Goal: Information Seeking & Learning: Learn about a topic

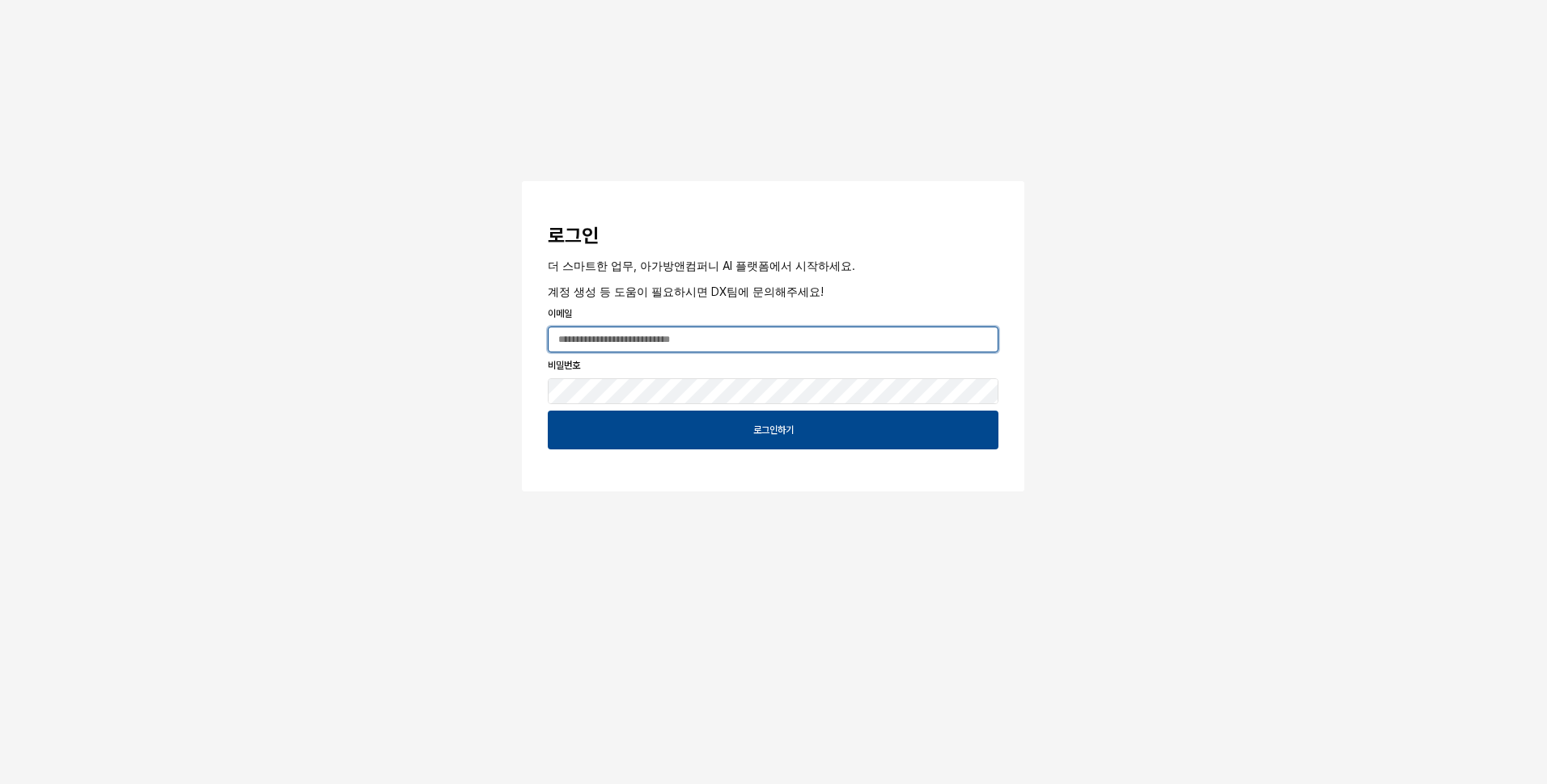
click at [619, 346] on input "App Frame" at bounding box center [773, 340] width 450 height 24
type input "**********"
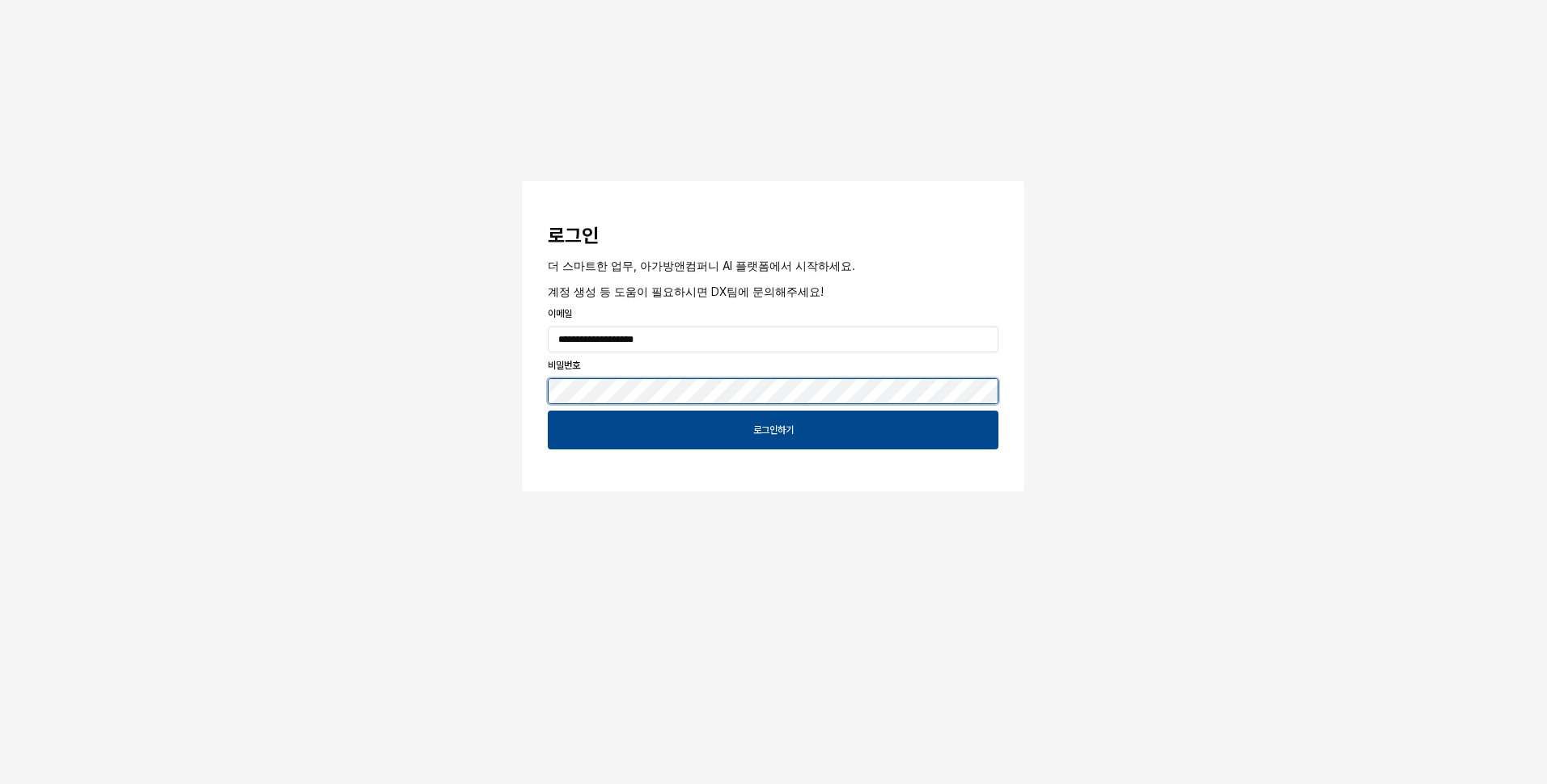
click at [522, 181] on button "App Frame" at bounding box center [528, 183] width 13 height 5
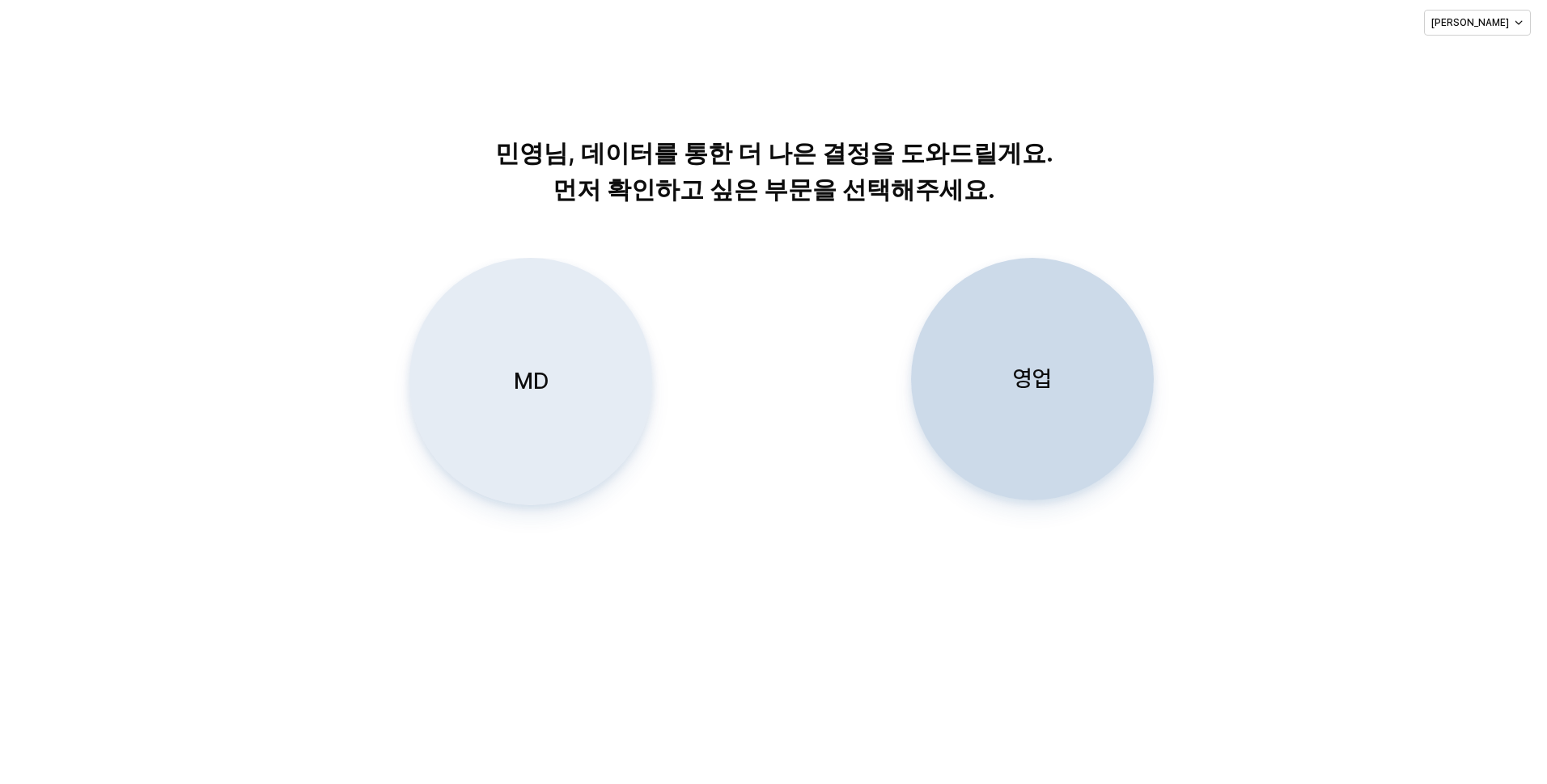
click at [499, 379] on div "MD" at bounding box center [530, 382] width 228 height 246
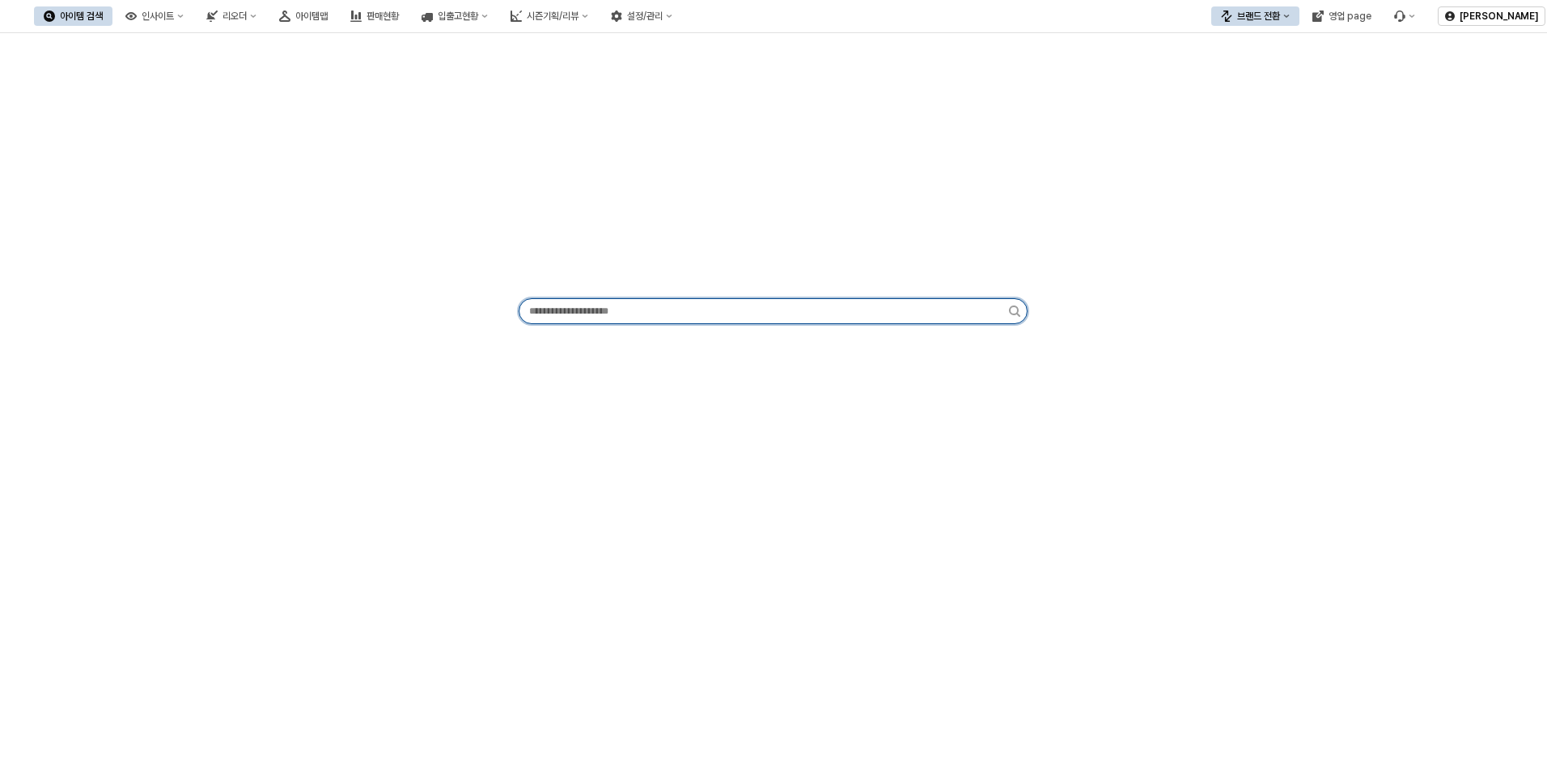
click at [561, 317] on input "App Frame" at bounding box center [764, 311] width 489 height 24
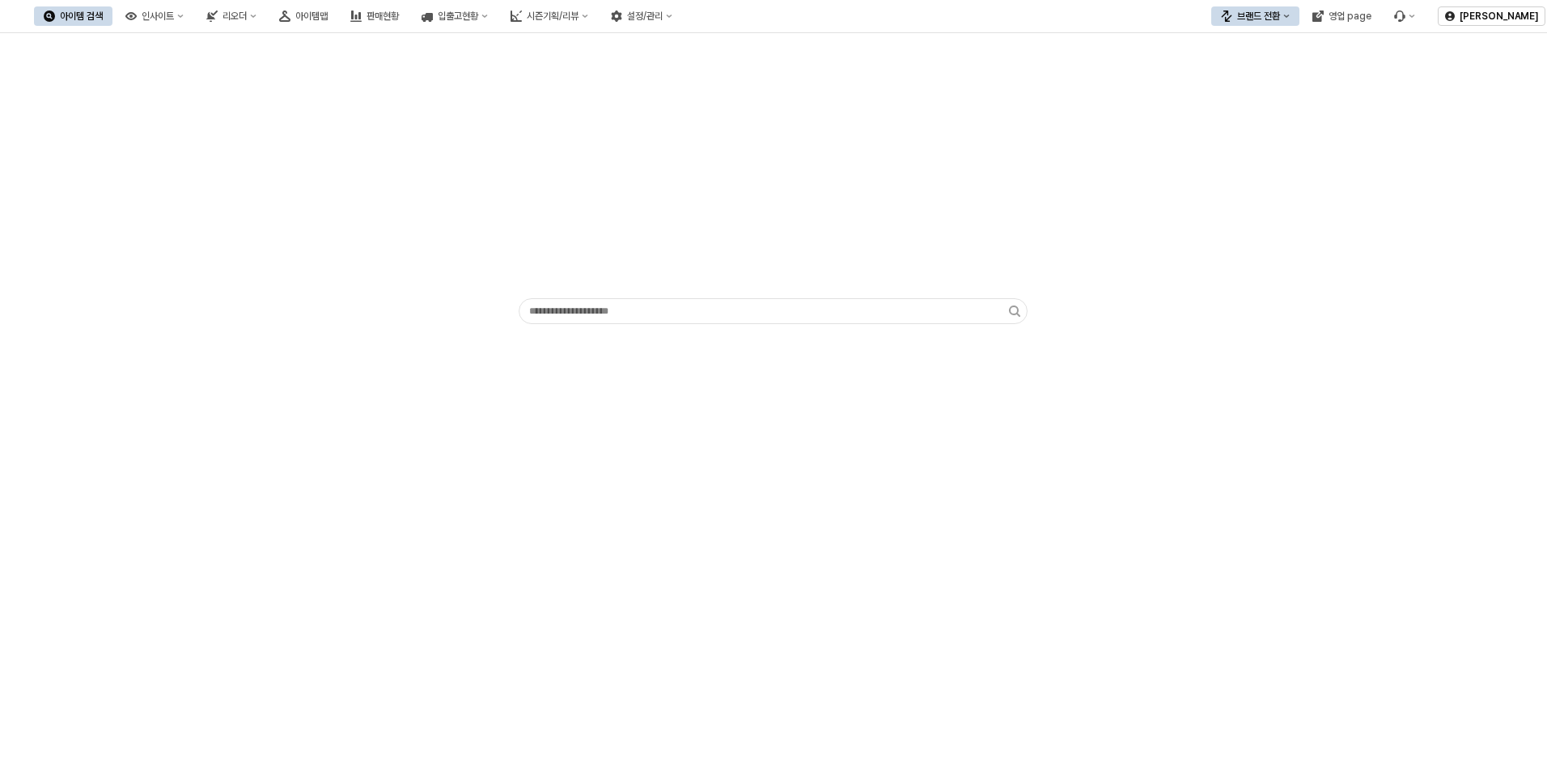
click at [103, 19] on div "아이템 검색" at bounding box center [81, 16] width 43 height 11
click at [174, 17] on div "인사이트" at bounding box center [157, 16] width 32 height 11
click at [246, 134] on div "판매율 - 시즌" at bounding box center [241, 129] width 86 height 13
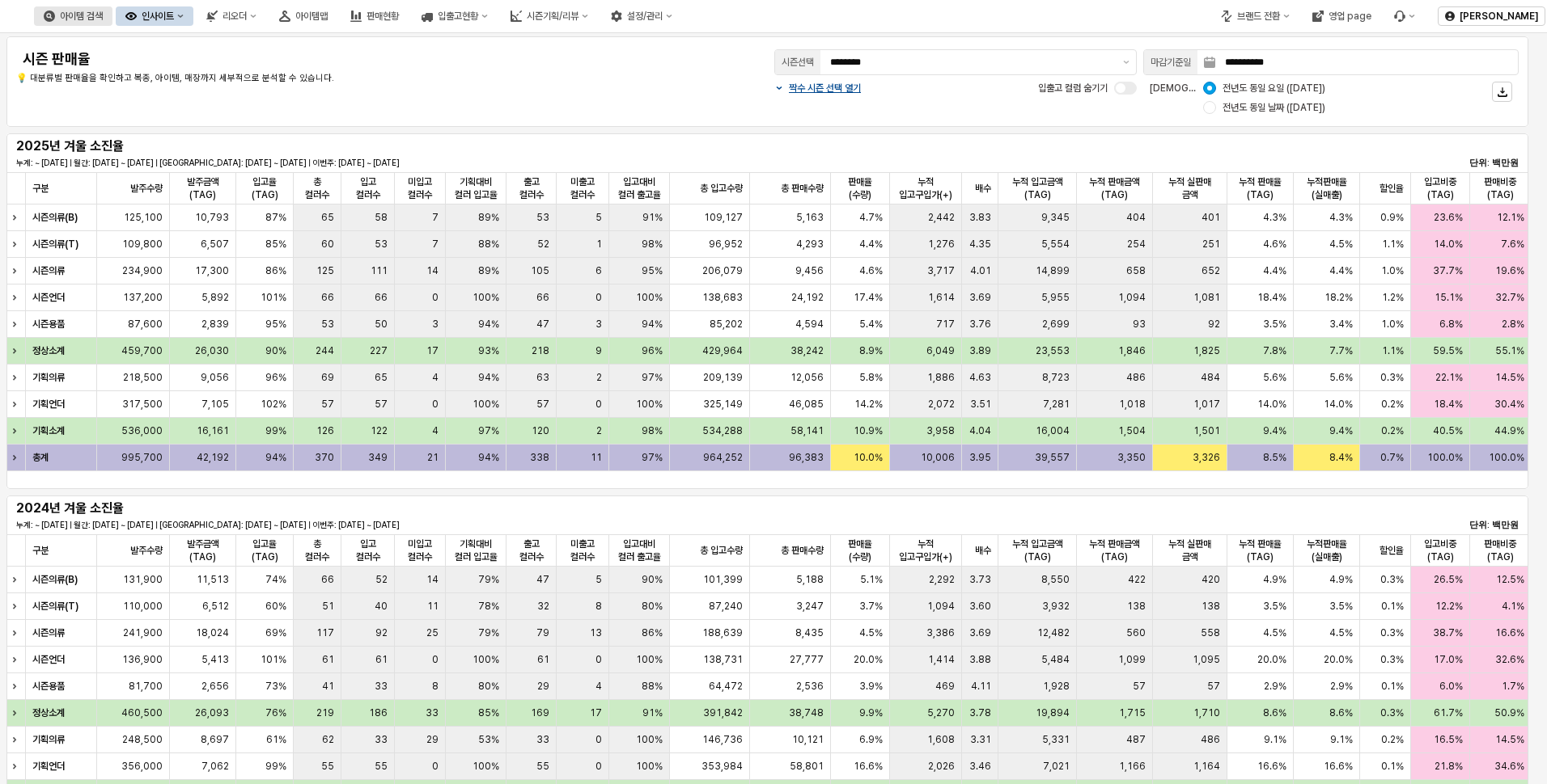
click at [113, 22] on button "아이템 검색" at bounding box center [73, 15] width 79 height 19
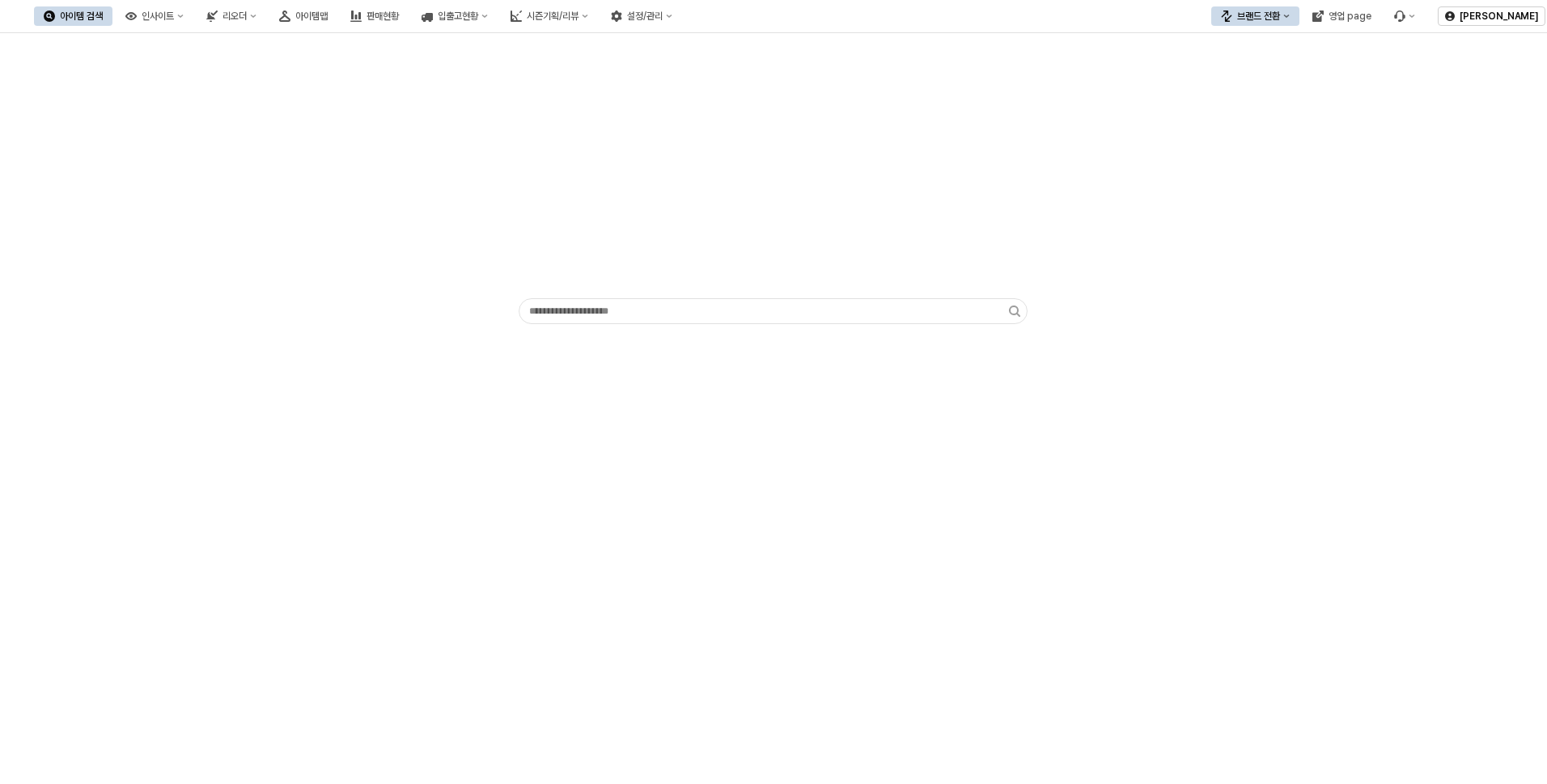
click at [1290, 18] on icon "브랜드 전환" at bounding box center [1287, 16] width 6 height 6
click at [1223, 57] on div "아가방" at bounding box center [1276, 46] width 128 height 26
click at [328, 15] on div "아이템맵" at bounding box center [311, 16] width 32 height 11
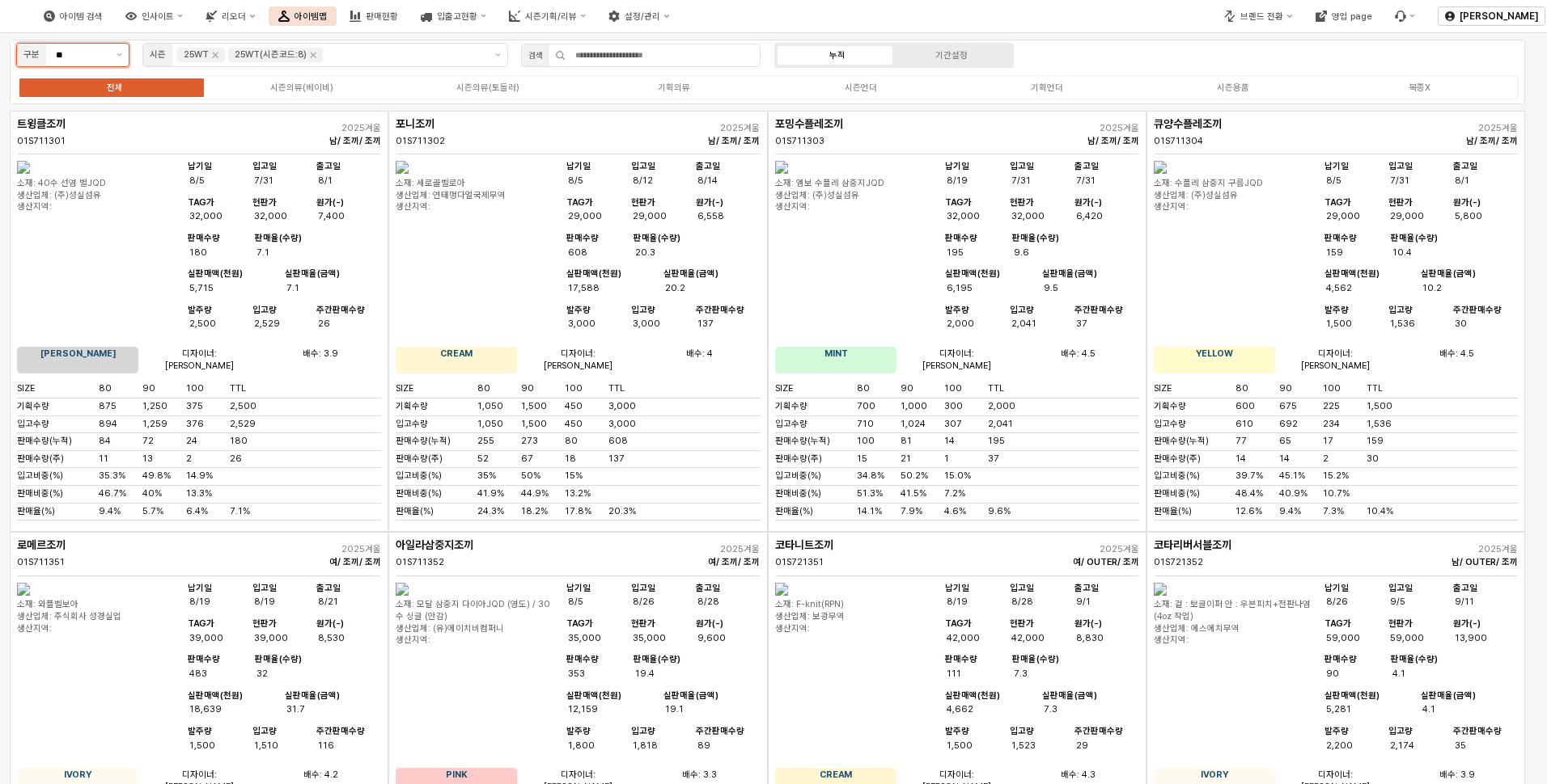
click at [81, 60] on input "**" at bounding box center [81, 55] width 51 height 15
click at [100, 93] on div "시즌" at bounding box center [69, 87] width 84 height 12
click at [677, 92] on div "기획의류" at bounding box center [674, 88] width 32 height 11
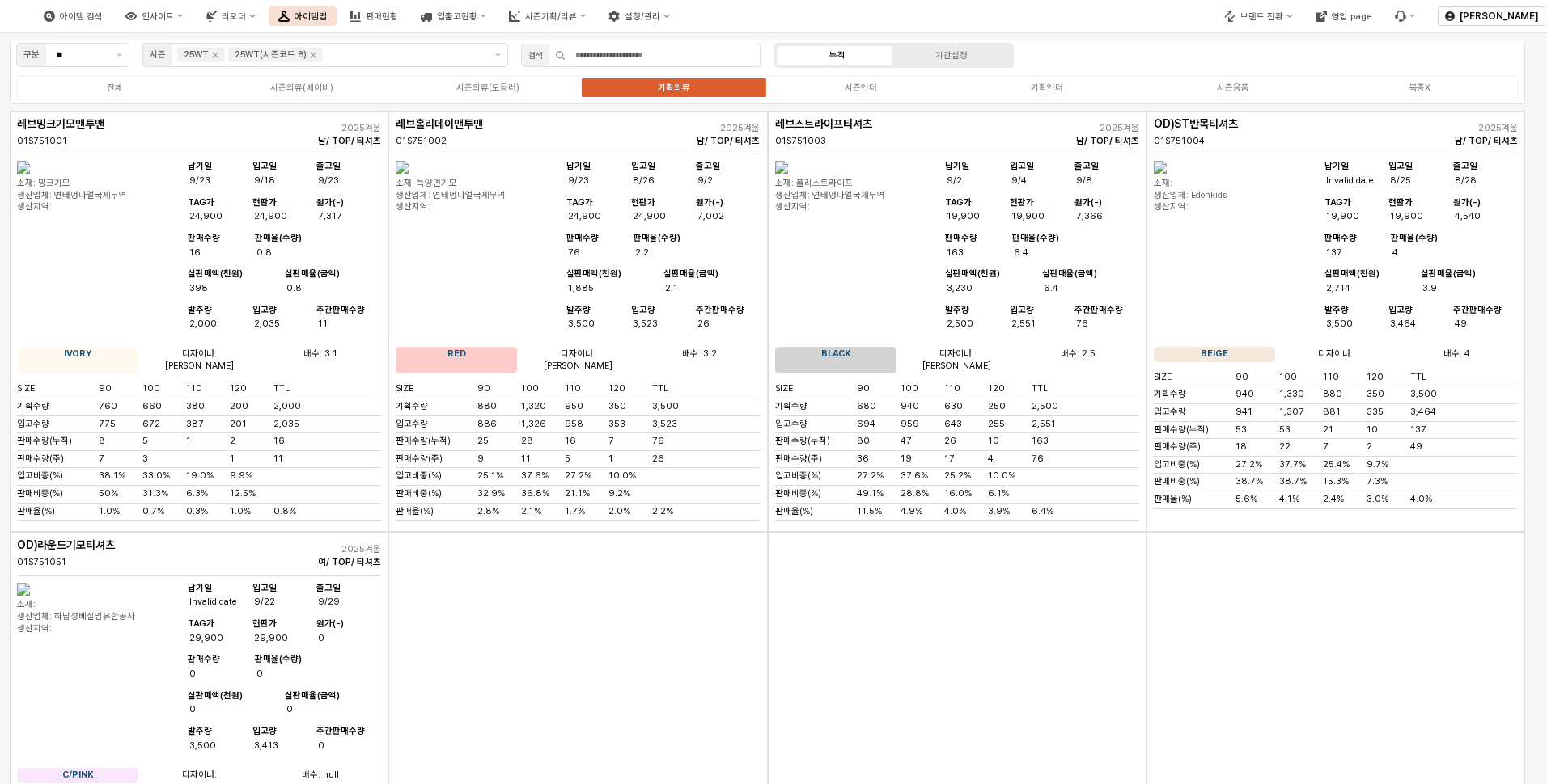
click at [720, 659] on div "App Frame" at bounding box center [578, 737] width 379 height 410
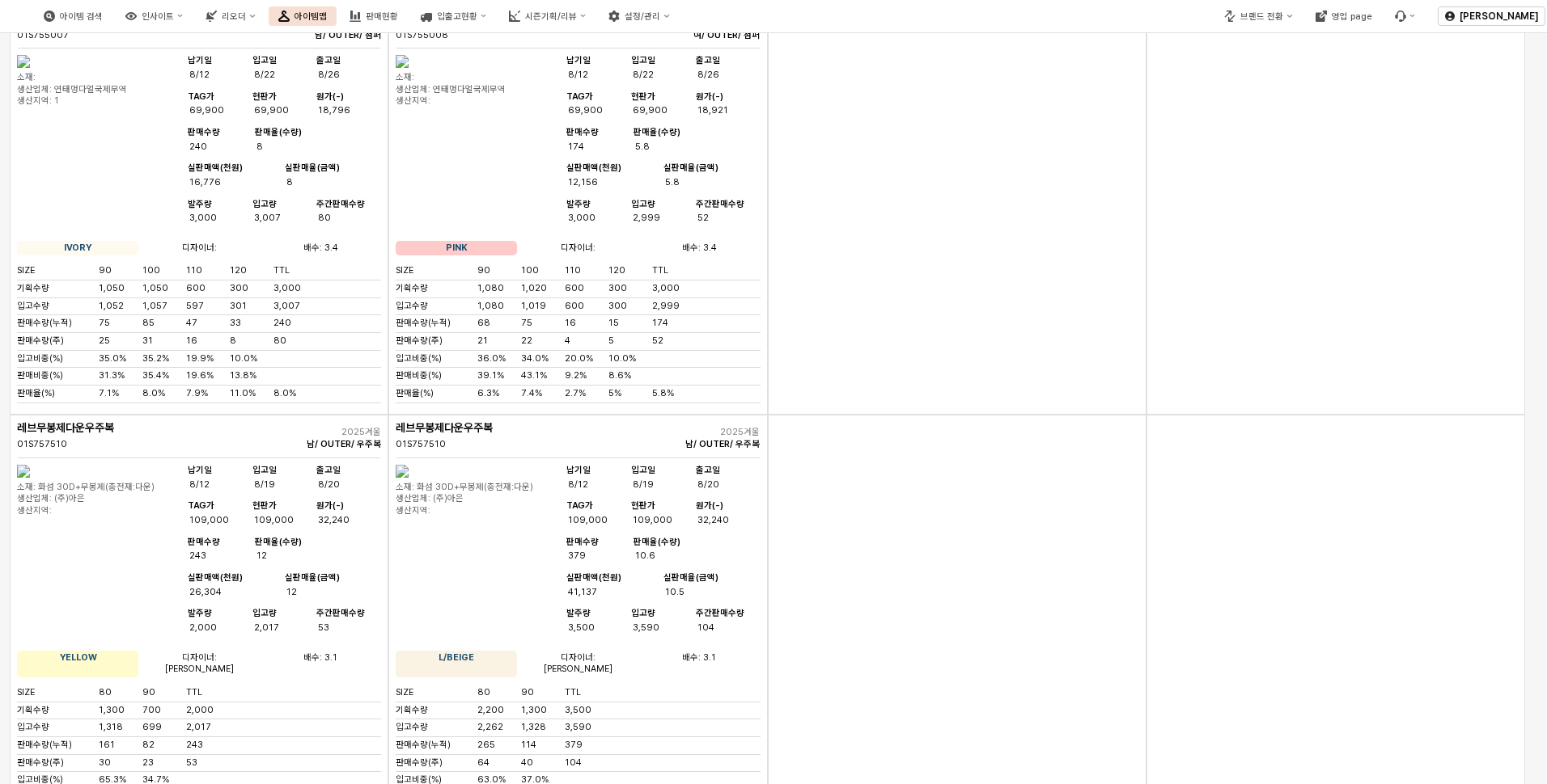
scroll to position [7388, 0]
